Goal: Find specific page/section: Find specific page/section

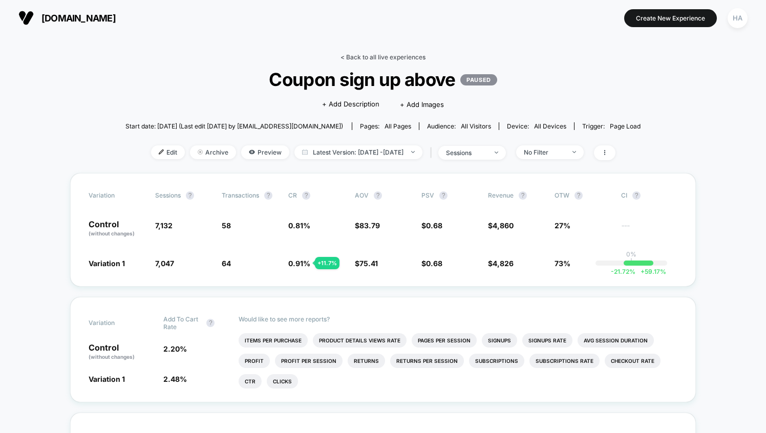
click at [369, 55] on link "< Back to all live experiences" at bounding box center [382, 57] width 85 height 8
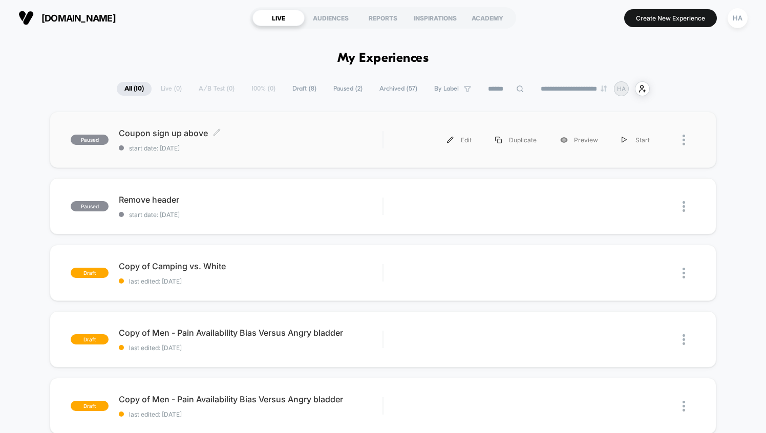
click at [262, 149] on span "start date: [DATE]" at bounding box center [251, 148] width 264 height 8
